Goal: Task Accomplishment & Management: Use online tool/utility

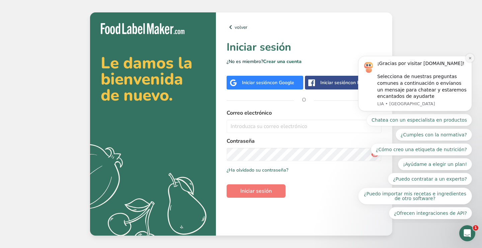
click at [468, 59] on icon "Dismiss notification" at bounding box center [470, 58] width 4 height 4
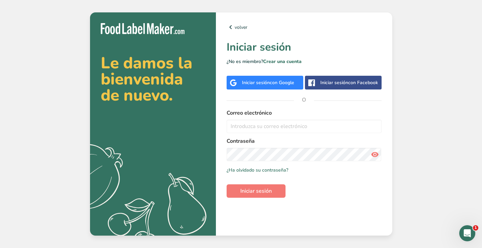
click at [276, 79] on div "Iniciar sesión con Google" at bounding box center [265, 83] width 77 height 14
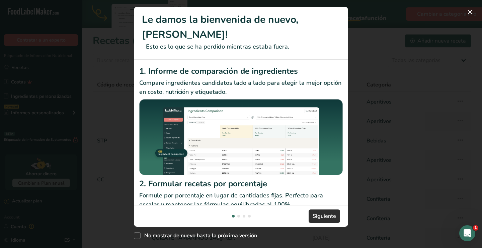
click at [329, 212] on span "Siguiente" at bounding box center [324, 216] width 23 height 8
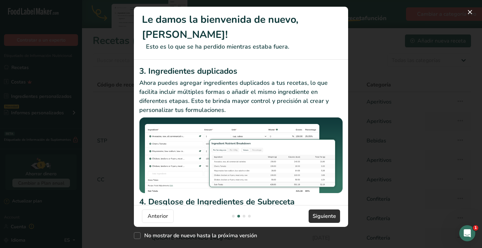
click at [329, 212] on span "Siguiente" at bounding box center [324, 216] width 23 height 8
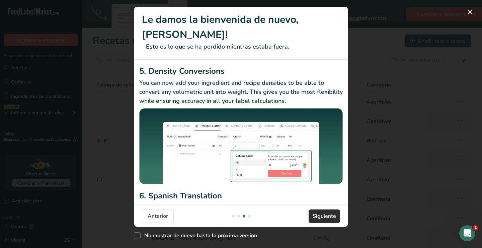
click at [329, 212] on span "Siguiente" at bounding box center [324, 216] width 23 height 8
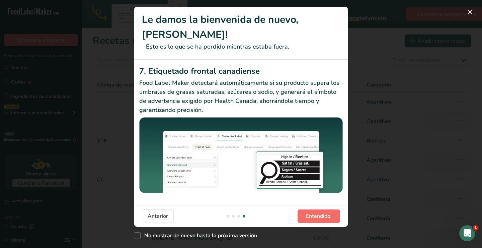
click at [329, 212] on span "Entendido." at bounding box center [319, 216] width 26 height 8
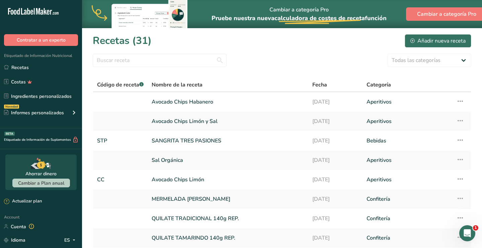
click at [259, 63] on div "Todas las categorías Productos de panadería Bebidas Confitería Comidas cocinada…" at bounding box center [282, 60] width 379 height 13
click at [39, 93] on link "Ingredientes personalizados" at bounding box center [41, 96] width 82 height 13
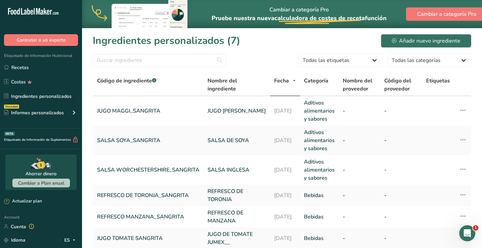
click at [454, 46] on button "Añadir nuevo ingrediente" at bounding box center [426, 40] width 90 height 13
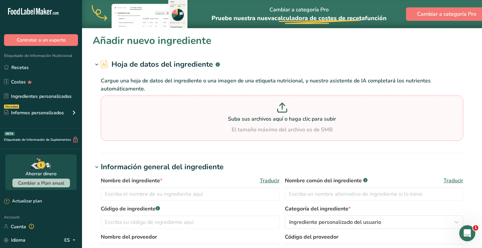
scroll to position [76, 0]
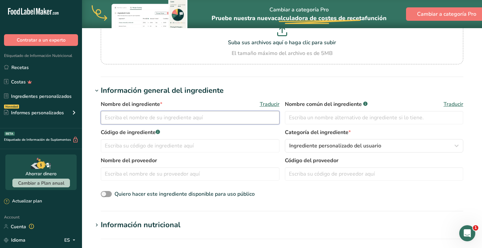
click at [133, 119] on input "text" at bounding box center [190, 117] width 179 height 13
